Goal: Information Seeking & Learning: Check status

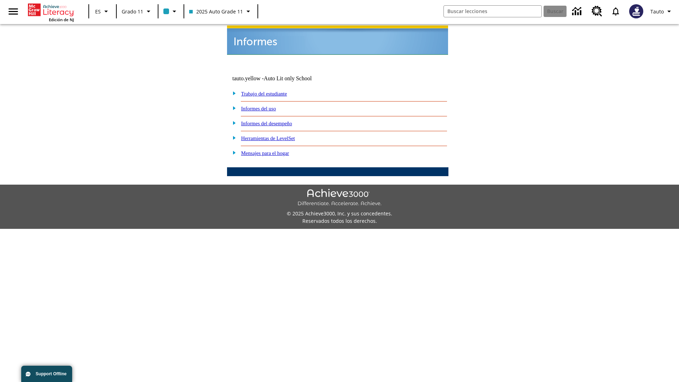
click at [264, 106] on link "Informes del uso" at bounding box center [258, 109] width 35 height 6
click at [0, 0] on link "¿Cuáles de mis estudiantes están usando el programa?" at bounding box center [0, 0] width 0 height 0
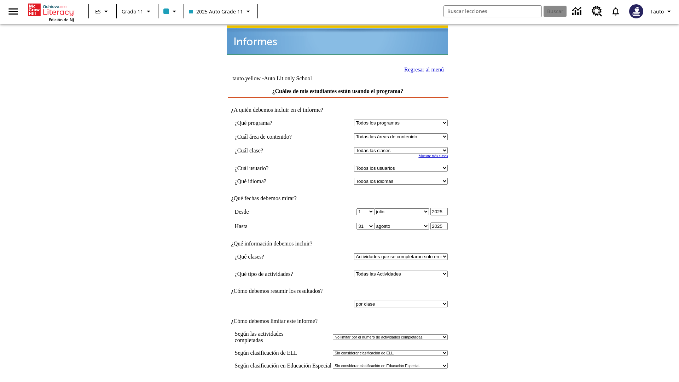
click at [403, 147] on select "Seleccionar una clase: Todas las clases 2025 Auto Grade 11 205 Auto Grade 11 Sa…" at bounding box center [401, 150] width 94 height 7
select select "11133141"
select select "21437114"
click at [422, 69] on link "Regresar al menú" at bounding box center [425, 70] width 40 height 6
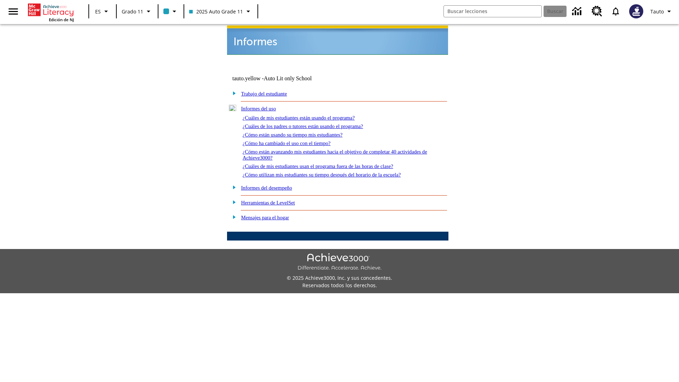
click at [313, 124] on link "¿Cuáles de los padres o tutores están usando el programa?" at bounding box center [303, 127] width 121 height 6
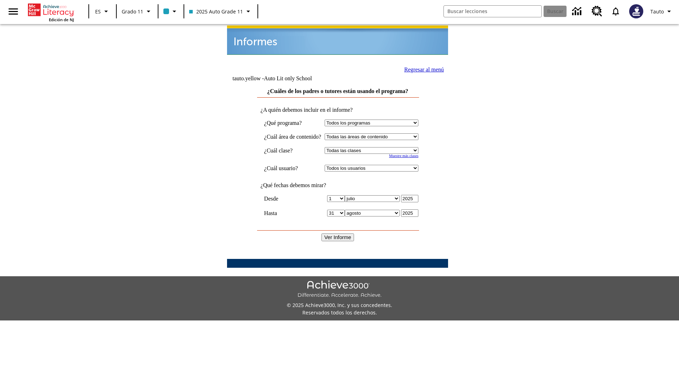
click at [378, 147] on select "Seleccionar una clase: Todas las clases 2025 Auto Grade 11 205 Auto Grade 11 Sa…" at bounding box center [372, 150] width 94 height 7
select select "11133141"
click at [378, 165] on select "Todos los usuarios Puma, Sautoen Puma, Sautoes Puma, Sautoss Twoclasses, Sautoe…" at bounding box center [372, 168] width 94 height 7
select select "21437114"
click at [338, 234] on input "Ver Informe" at bounding box center [338, 238] width 33 height 8
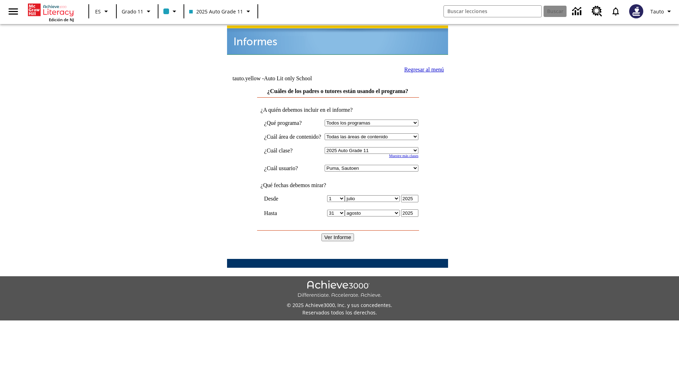
click at [421, 69] on link "Regresar al menú" at bounding box center [425, 70] width 40 height 6
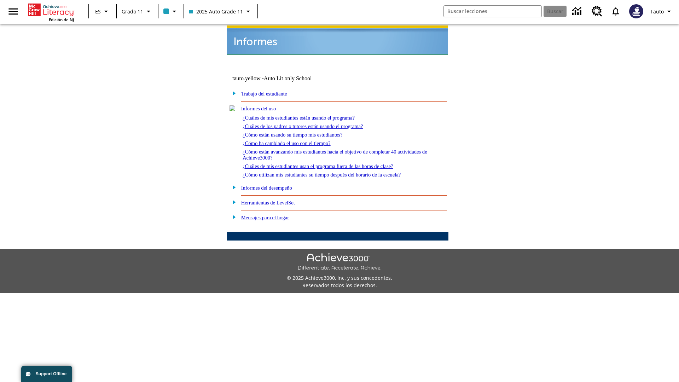
click at [301, 132] on link "¿Cómo están usando su tiempo mis estudiantes?" at bounding box center [293, 135] width 100 height 6
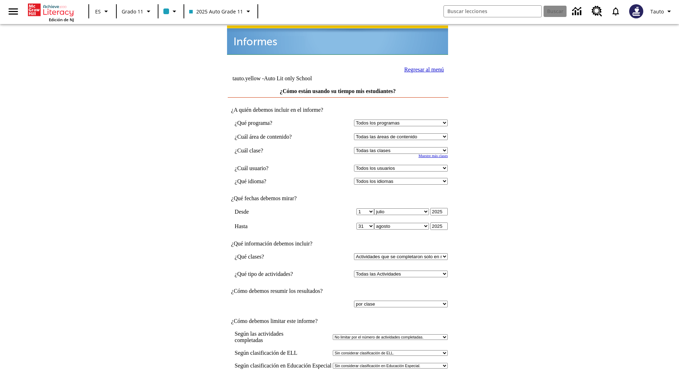
select select "11133141"
click at [403, 165] on select "Todos los usuarios Puma, Sautoen Puma, Sautoes Puma, Sautoss Twoclasses, Sautoe…" at bounding box center [401, 168] width 94 height 7
select select "21437114"
click at [422, 69] on link "Regresar al menú" at bounding box center [425, 70] width 40 height 6
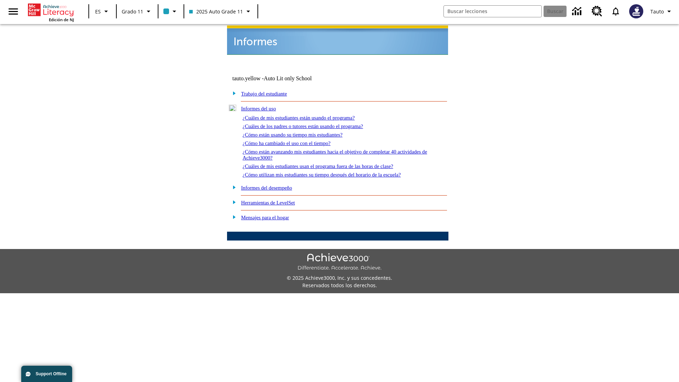
click at [293, 140] on link "¿Cómo ha cambiado el uso con el tiempo?" at bounding box center [287, 143] width 88 height 6
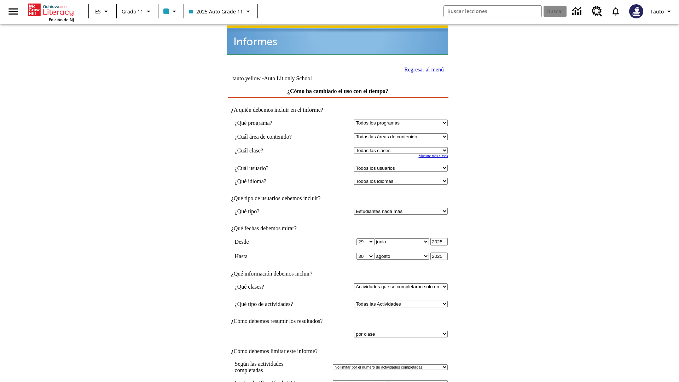
select select "11133141"
click at [403, 165] on select "Todos los usuarios Puma, Sautoen Puma, Sautoes Puma, Sautoss Twoclasses, Sautoe…" at bounding box center [401, 168] width 94 height 7
select select "21437114"
click at [422, 69] on link "Regresar al menú" at bounding box center [425, 70] width 40 height 6
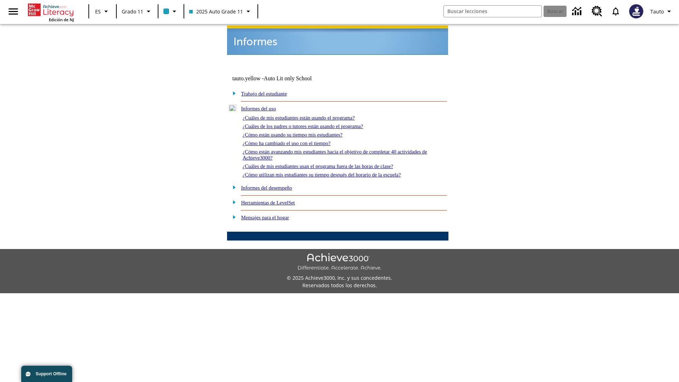
click at [332, 149] on link "¿Cómo están avanzando mis estudiantes hacia el objetivo de completar 40 activid…" at bounding box center [335, 155] width 185 height 12
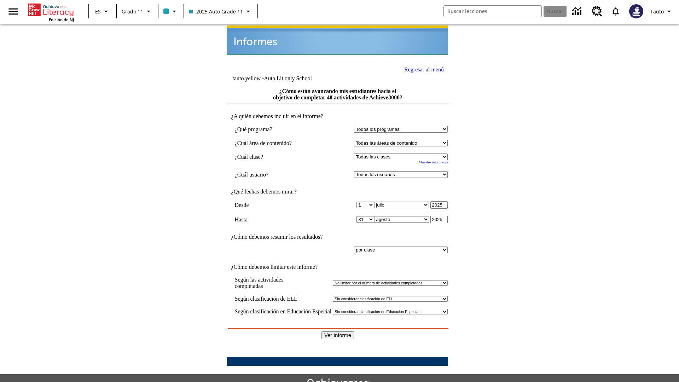
click at [403, 154] on select "Seleccionar una clase: Todas las clases 2025 Auto Grade 11 205 Auto Grade 11 Sa…" at bounding box center [401, 157] width 94 height 7
select select "11133141"
click at [403, 171] on select "Todos los usuarios Puma, Sautoen Puma, Sautoes Puma, Sautoss Twoclasses, Sautoe…" at bounding box center [401, 174] width 94 height 7
select select "21437114"
click at [338, 332] on input "Ver Informe" at bounding box center [338, 336] width 33 height 8
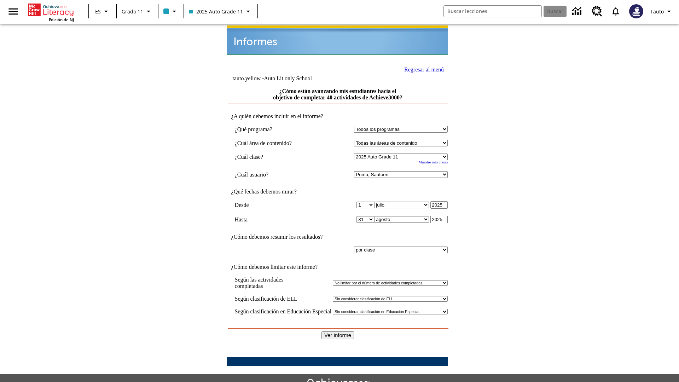
click at [422, 69] on link "Regresar al menú" at bounding box center [425, 70] width 40 height 6
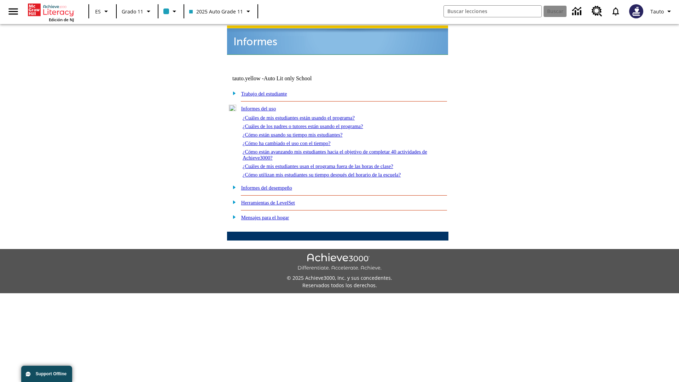
click at [331, 164] on link "¿Cuáles de mis estudiantes usan el programa fuera de las horas de clase?" at bounding box center [318, 167] width 151 height 6
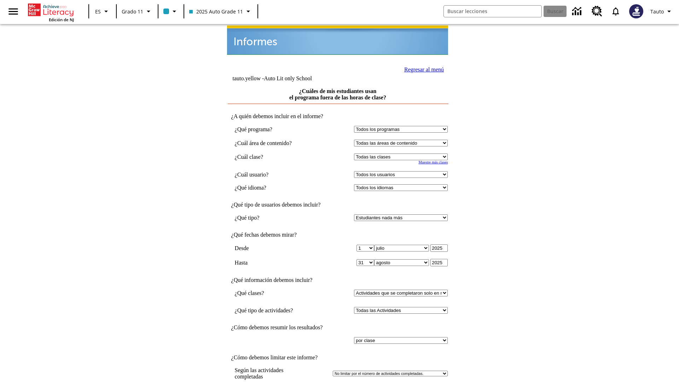
select select "11133141"
click at [403, 171] on select "Todos los usuarios Puma, Sautoen Puma, Sautoes Puma, Sautoss Twoclasses, Sautoe…" at bounding box center [401, 174] width 94 height 7
select select "21437114"
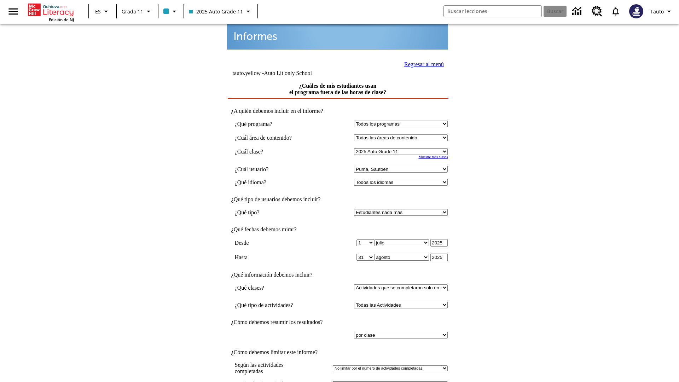
click at [422, 63] on link "Regresar al menú" at bounding box center [425, 64] width 40 height 6
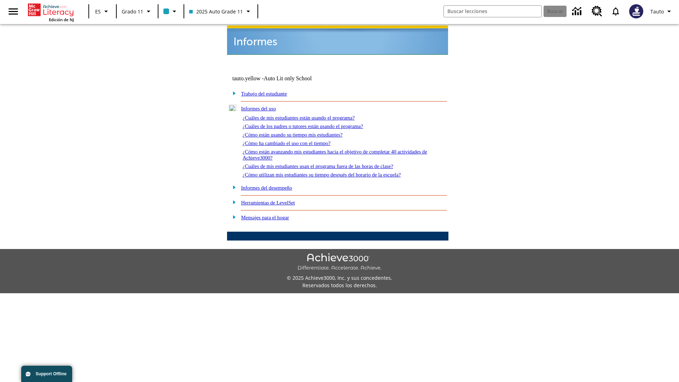
click at [334, 172] on link "¿Cómo utilizan mis estudiantes su tiempo después del horario de la escuela?" at bounding box center [322, 175] width 158 height 6
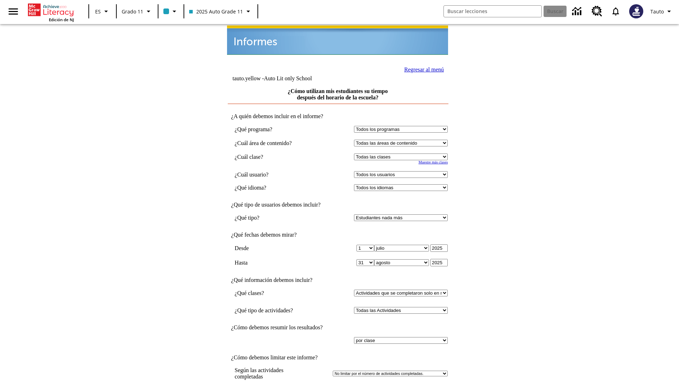
click at [403, 154] on select "Seleccionar una clase: Todas las clases 2025 Auto Grade 11 205 Auto Grade 11 Sa…" at bounding box center [401, 157] width 94 height 7
select select "11133141"
select select "21437114"
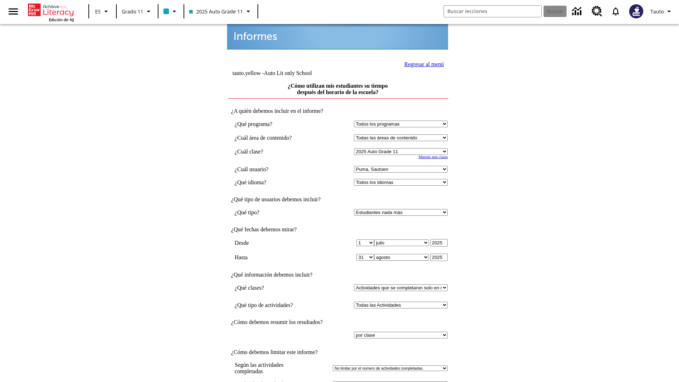
click at [422, 63] on link "Regresar al menú" at bounding box center [425, 64] width 40 height 6
